Goal: Information Seeking & Learning: Learn about a topic

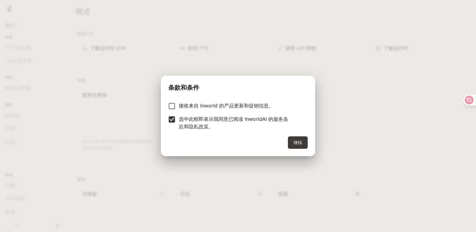
click at [309, 143] on div "继续" at bounding box center [238, 146] width 154 height 20
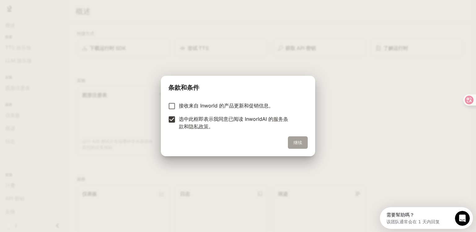
click at [306, 143] on button "继续" at bounding box center [298, 142] width 20 height 12
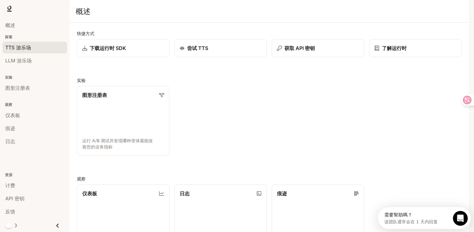
click at [37, 45] on div "TTS 游乐场" at bounding box center [34, 47] width 59 height 7
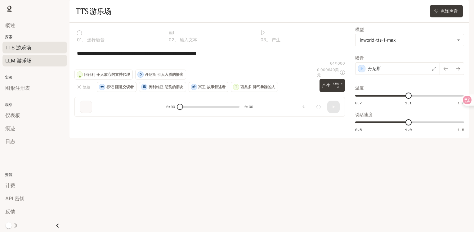
click at [26, 60] on font "LLM 游乐场" at bounding box center [18, 60] width 26 height 6
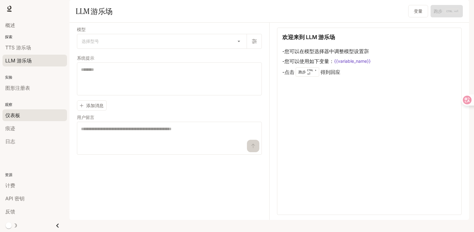
click at [16, 116] on font "仪表板" at bounding box center [12, 115] width 15 height 6
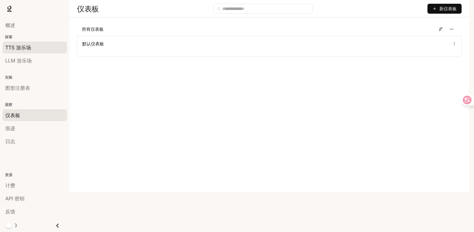
click at [26, 50] on font "TTS 游乐场" at bounding box center [18, 47] width 26 height 6
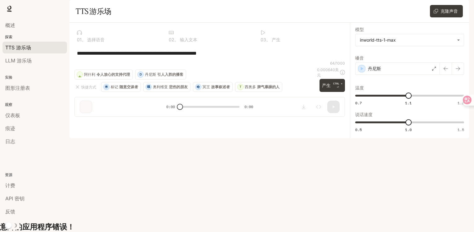
scroll to position [20, 0]
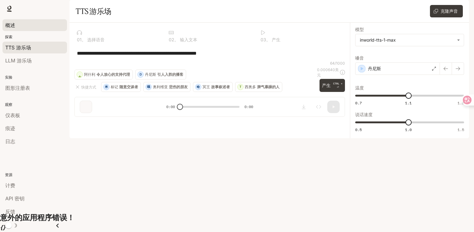
click at [34, 26] on div "概述" at bounding box center [34, 24] width 59 height 7
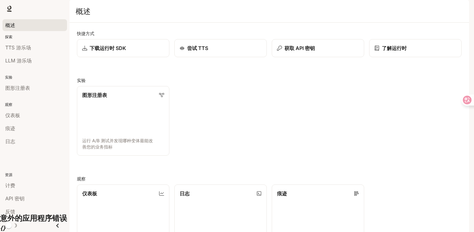
scroll to position [147, 0]
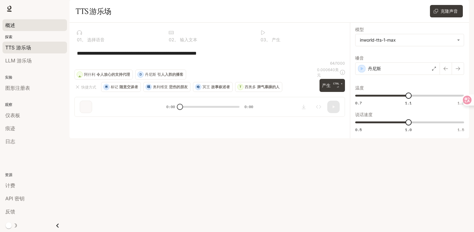
click at [19, 28] on div "概述" at bounding box center [34, 24] width 59 height 7
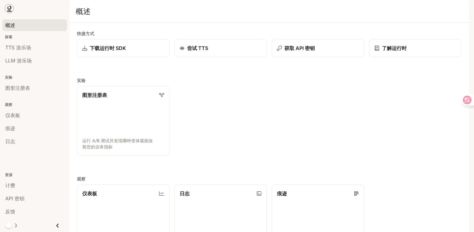
click at [11, 7] on icon at bounding box center [9, 9] width 6 height 6
click at [439, 11] on span "文档" at bounding box center [441, 9] width 9 height 8
